Goal: Task Accomplishment & Management: Manage account settings

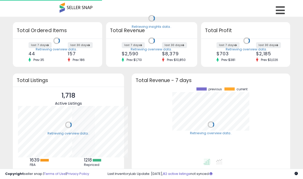
scroll to position [71, 148]
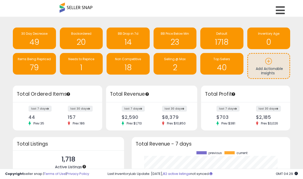
click at [280, 10] on icon at bounding box center [279, 10] width 9 height 10
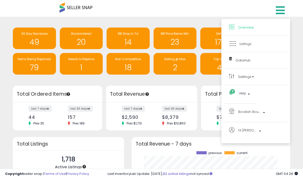
click at [265, 45] on link "Listings" at bounding box center [255, 44] width 53 height 6
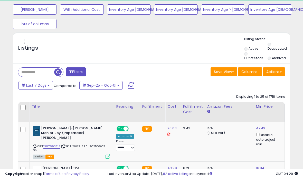
scroll to position [57, 0]
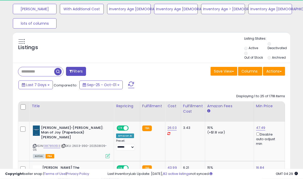
click at [26, 73] on input "text" at bounding box center [36, 71] width 36 height 9
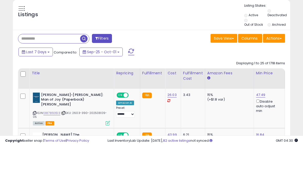
scroll to position [111, 0]
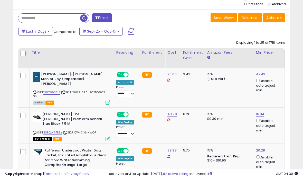
paste input "**********"
type input "**********"
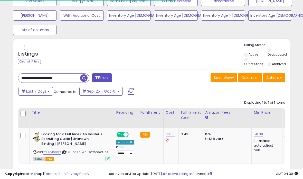
scroll to position [54, 0]
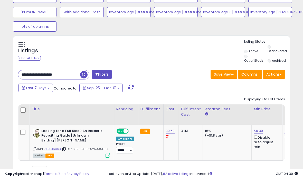
click at [66, 147] on icon at bounding box center [63, 148] width 3 height 3
click at [68, 144] on div "ASIN: 177204699X | SKU: 6320-410-20250901-04 Active FBA" at bounding box center [71, 142] width 77 height 28
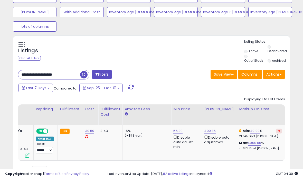
scroll to position [0, 0]
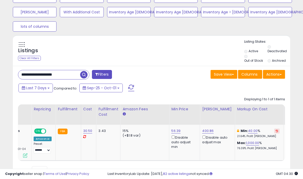
click at [249, 131] on link "40.00" at bounding box center [252, 130] width 9 height 5
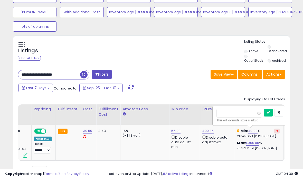
scroll to position [54, 0]
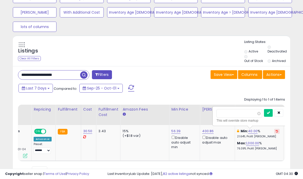
click at [241, 112] on input "*****" at bounding box center [239, 113] width 46 height 9
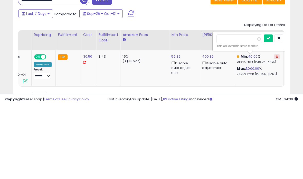
type input "*"
type input "**"
click at [266, 111] on icon "submit" at bounding box center [267, 112] width 3 height 3
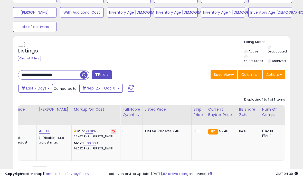
scroll to position [0, 268]
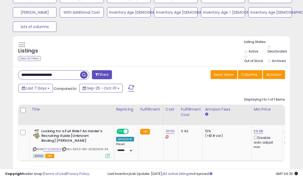
click at [36, 147] on icon at bounding box center [34, 148] width 3 height 3
click at [35, 147] on icon at bounding box center [34, 148] width 3 height 3
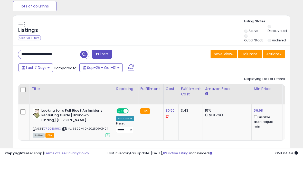
scroll to position [75, 0]
